Goal: Find specific page/section: Find specific page/section

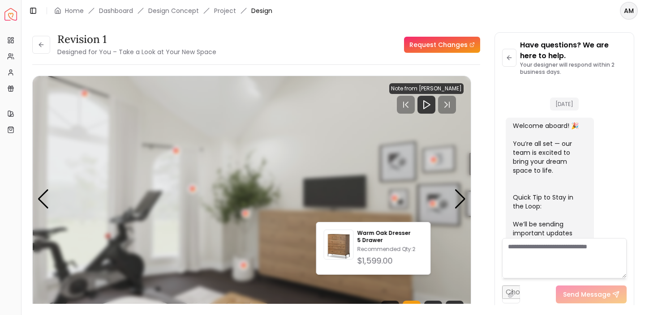
scroll to position [373, 0]
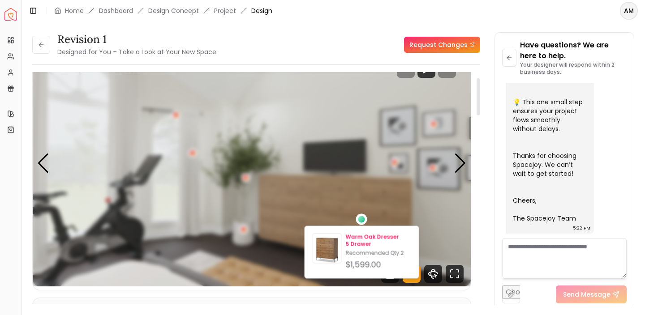
click at [359, 234] on p "Warm Oak Dresser 5 Drawer" at bounding box center [378, 241] width 66 height 14
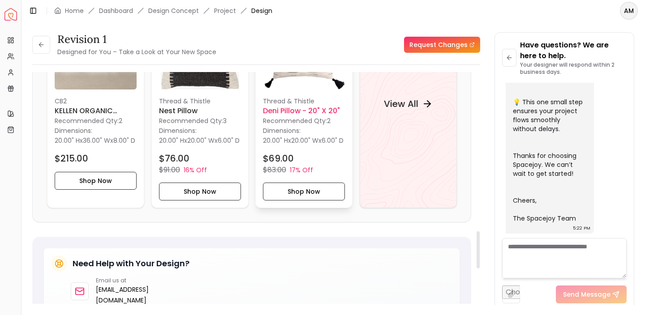
scroll to position [973, 0]
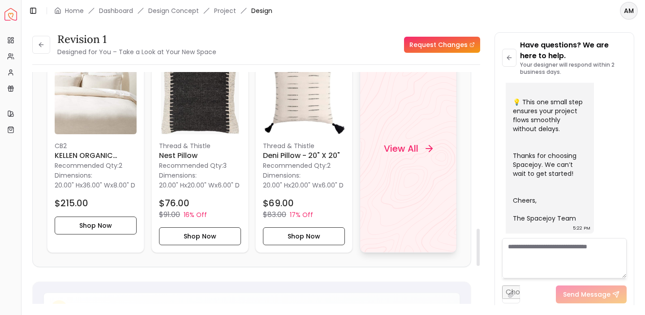
click at [412, 147] on h4 "View All" at bounding box center [400, 148] width 34 height 13
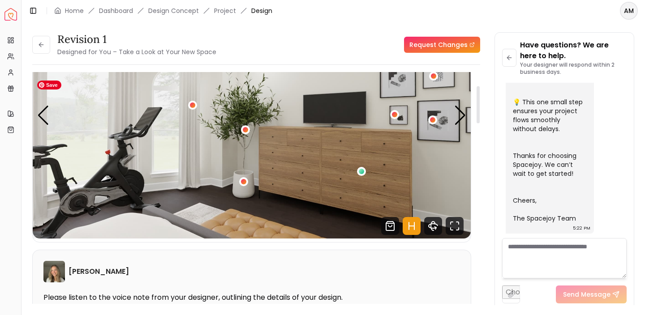
scroll to position [85, 0]
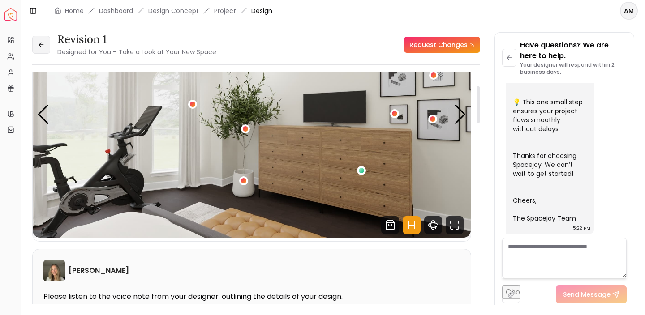
click at [47, 41] on button at bounding box center [41, 45] width 18 height 18
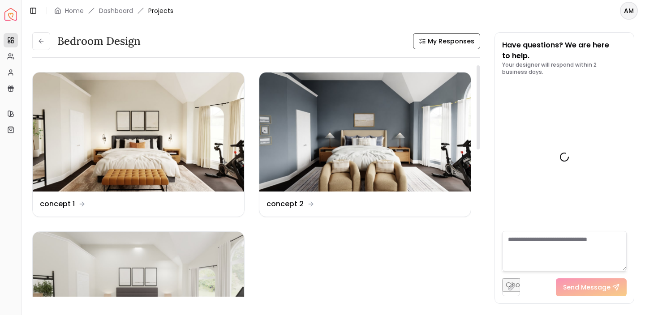
scroll to position [380, 0]
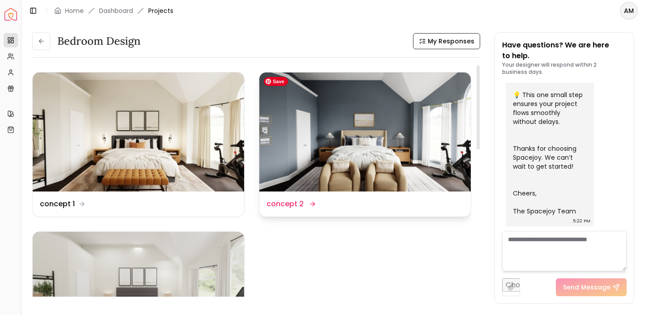
click at [308, 157] on img at bounding box center [364, 132] width 211 height 119
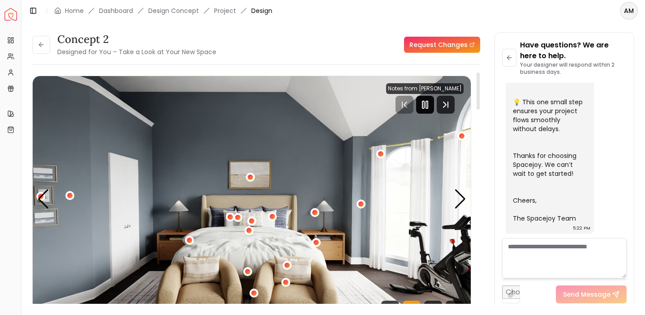
click at [423, 102] on icon "Pause" at bounding box center [424, 104] width 11 height 11
click at [44, 43] on icon at bounding box center [41, 44] width 7 height 7
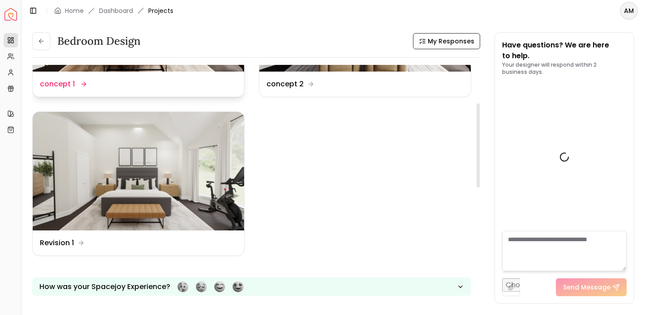
scroll to position [380, 0]
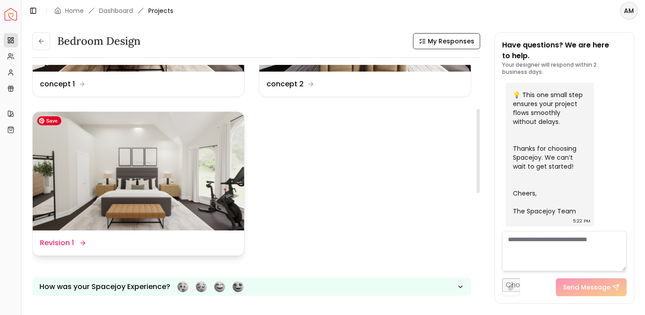
click at [153, 175] on img at bounding box center [138, 171] width 211 height 119
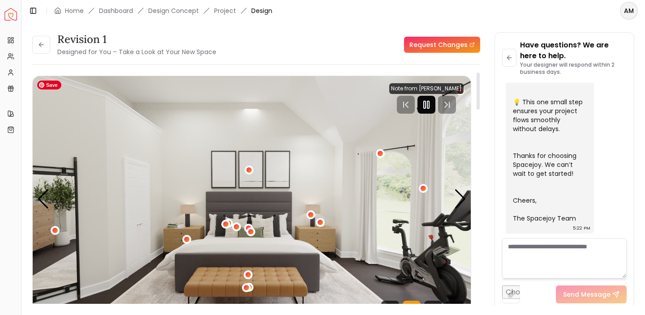
click at [429, 103] on icon "Pause" at bounding box center [426, 104] width 11 height 11
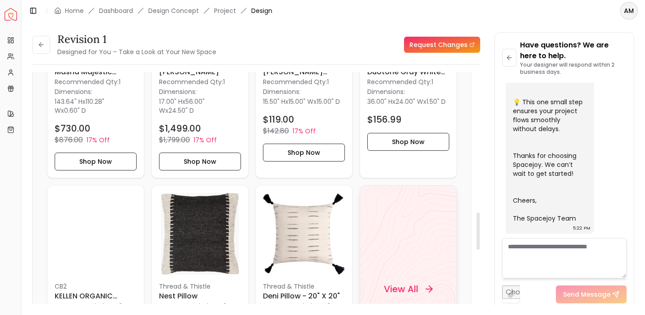
scroll to position [870, 0]
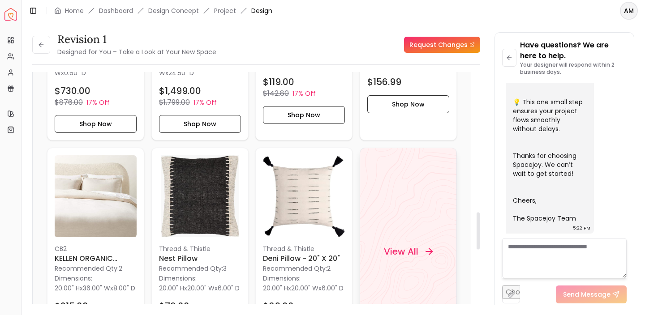
click at [412, 186] on div "View All" at bounding box center [407, 252] width 97 height 208
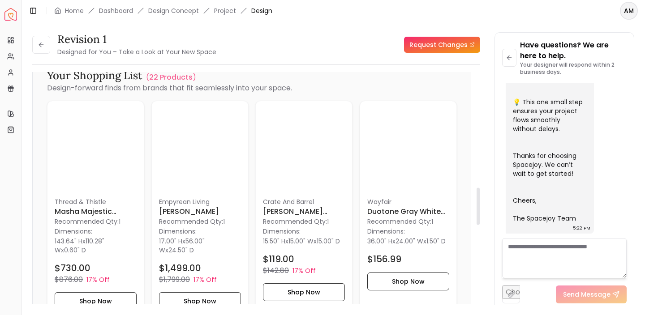
scroll to position [717, 0]
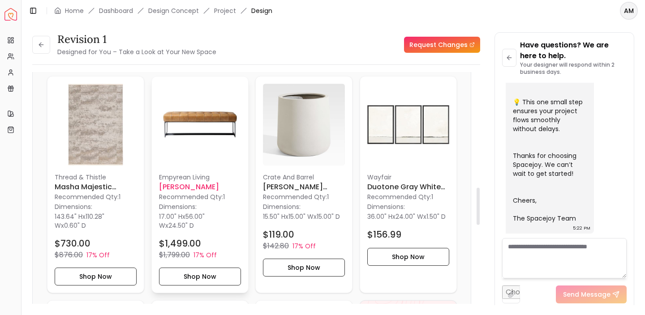
click at [208, 118] on img at bounding box center [200, 125] width 82 height 82
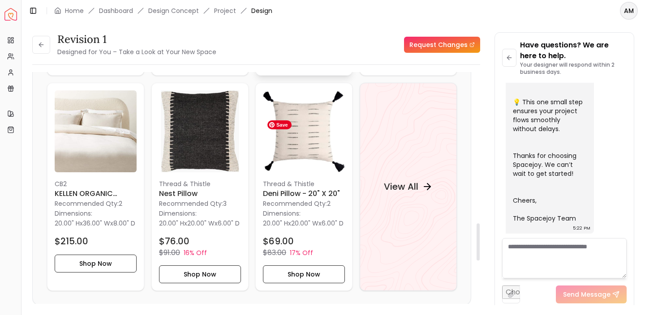
scroll to position [939, 0]
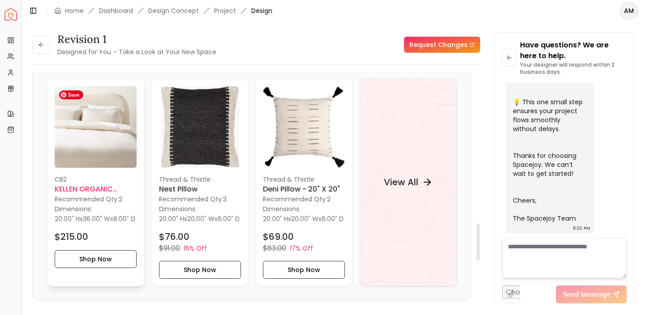
click at [104, 153] on img at bounding box center [96, 127] width 82 height 82
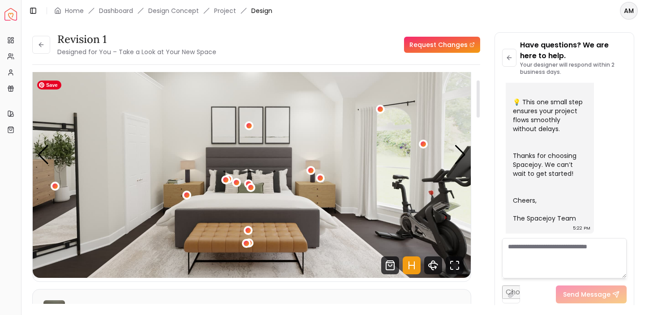
scroll to position [50, 0]
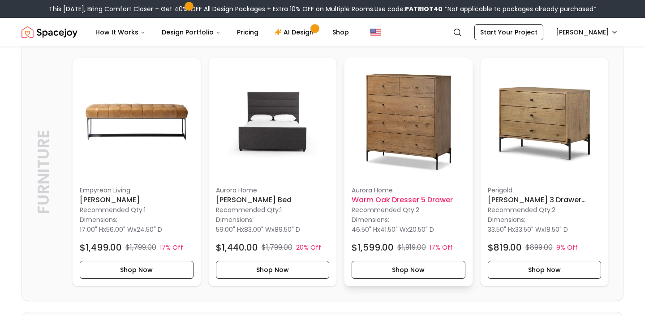
scroll to position [953, 0]
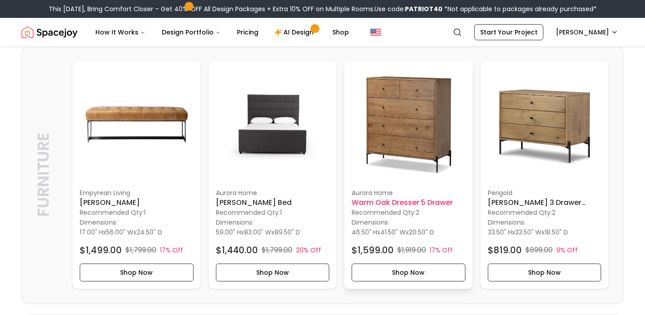
click at [432, 204] on h6 "Warm Oak Dresser 5 Drawer" at bounding box center [408, 202] width 114 height 11
